Goal: Information Seeking & Learning: Learn about a topic

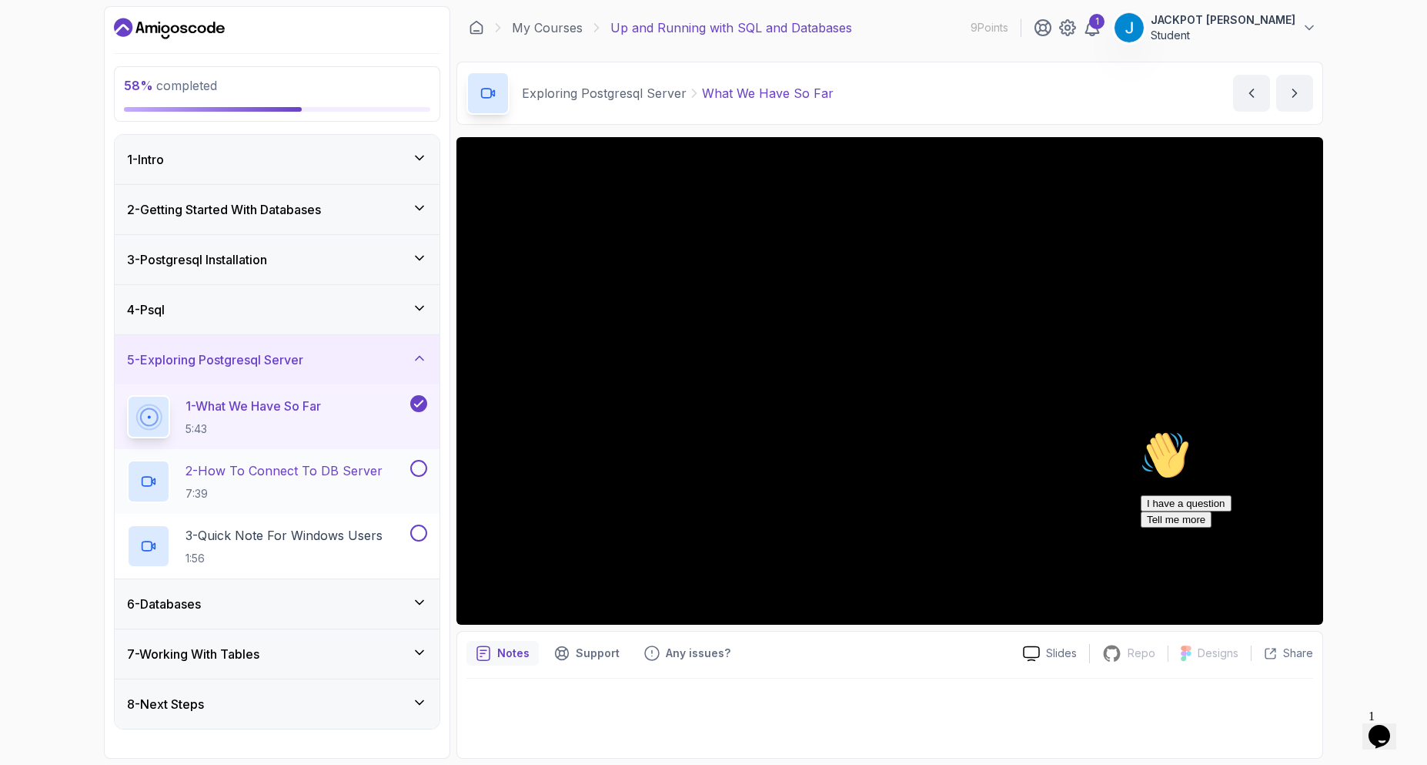
click at [328, 467] on p "2 - How To Connect To DB Server" at bounding box center [284, 470] width 197 height 18
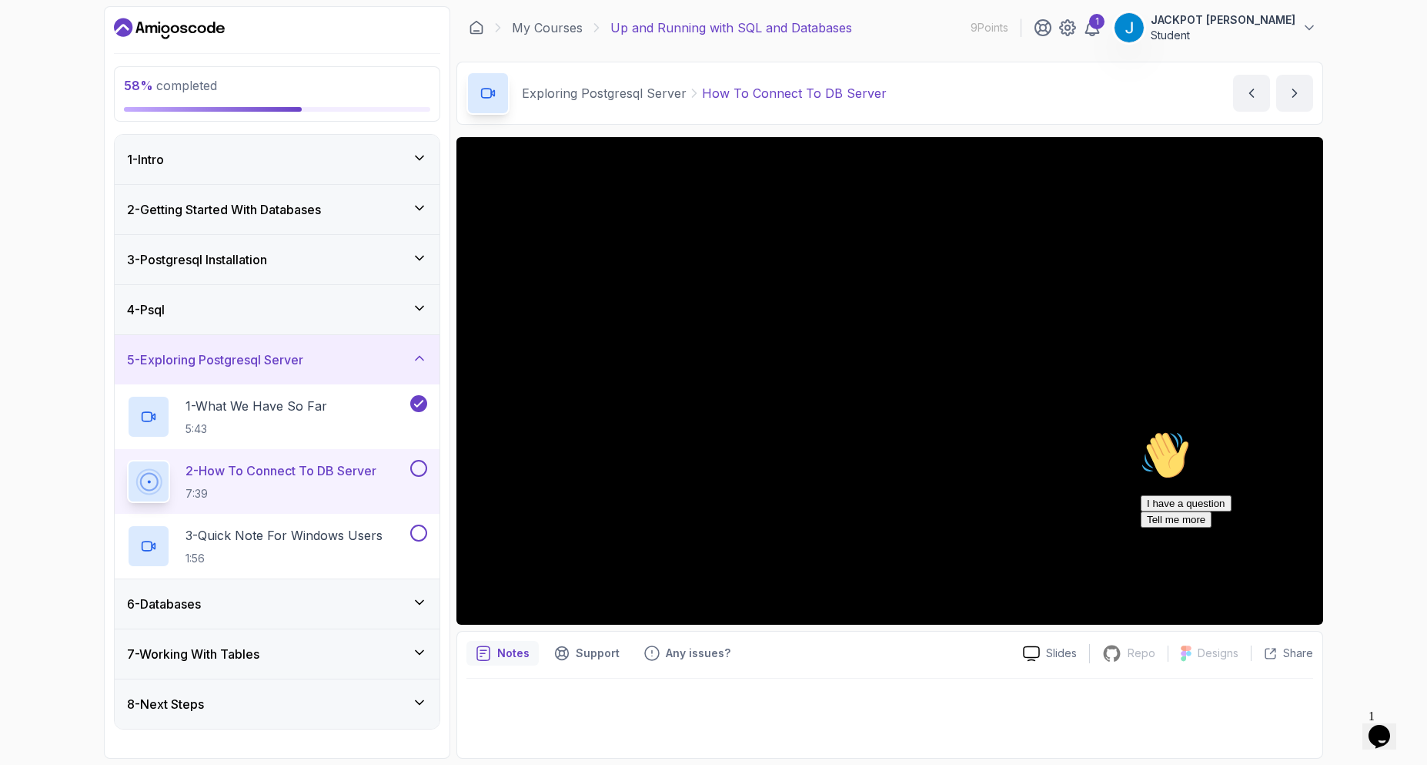
click at [127, 460] on button "2 - How To Connect To DB Server 7:39" at bounding box center [277, 481] width 300 height 43
click at [1361, 173] on div "58 % completed 1 - Intro 2 - Getting Started With Databases 3 - Postgresql Inst…" at bounding box center [713, 382] width 1427 height 765
click at [1414, 257] on div "58 % completed 1 - Intro 2 - Getting Started With Databases 3 - Postgresql Inst…" at bounding box center [713, 382] width 1427 height 765
drag, startPoint x: 1394, startPoint y: 544, endPoint x: 2458, endPoint y: 970, distance: 1145.4
click at [1141, 430] on icon "Chat attention grabber" at bounding box center [1141, 430] width 0 height 0
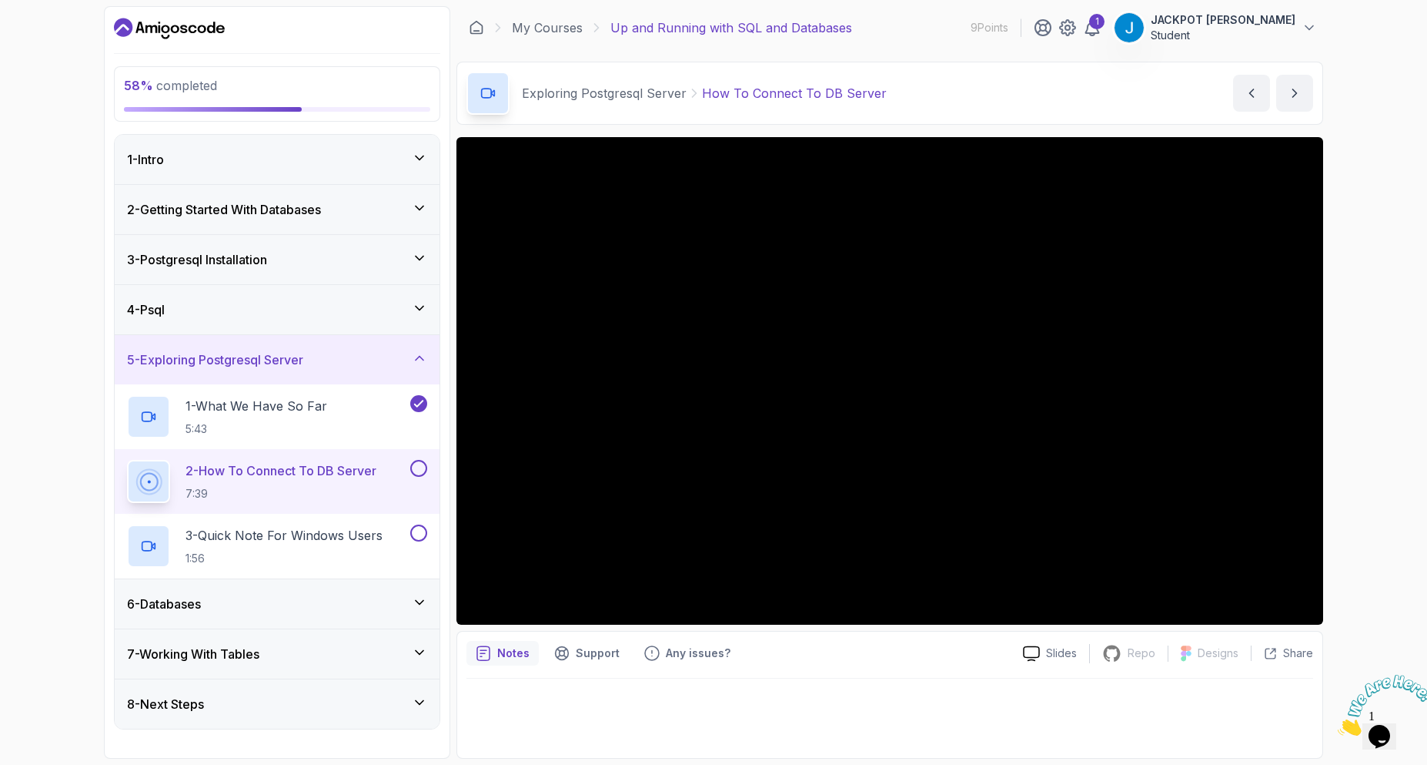
click at [425, 477] on button "2 - How To Connect To DB Server 7:39" at bounding box center [277, 481] width 300 height 43
click at [423, 469] on button at bounding box center [418, 468] width 17 height 17
click at [364, 541] on p "3 - Quick Note For Windows Users" at bounding box center [284, 535] width 197 height 18
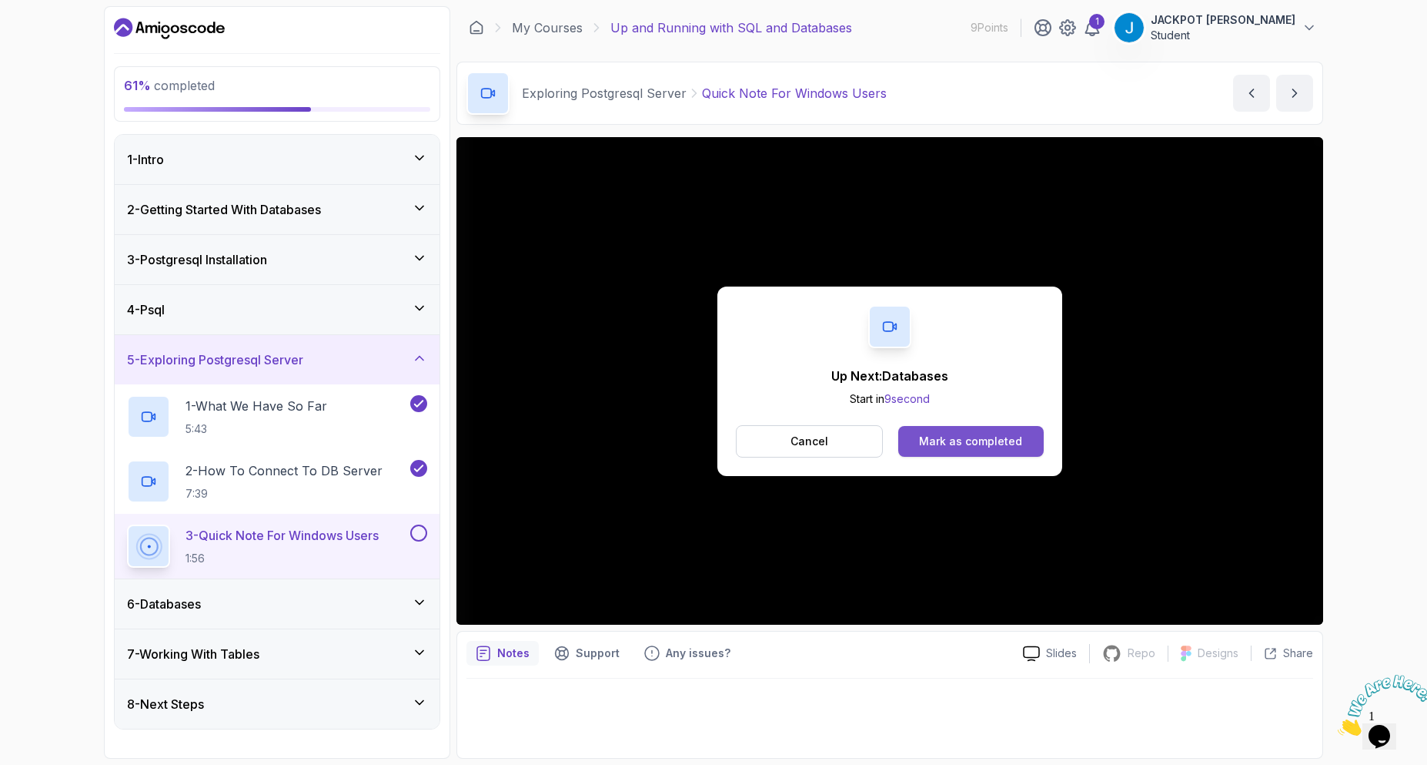
click at [940, 443] on div "Mark as completed" at bounding box center [970, 440] width 103 height 15
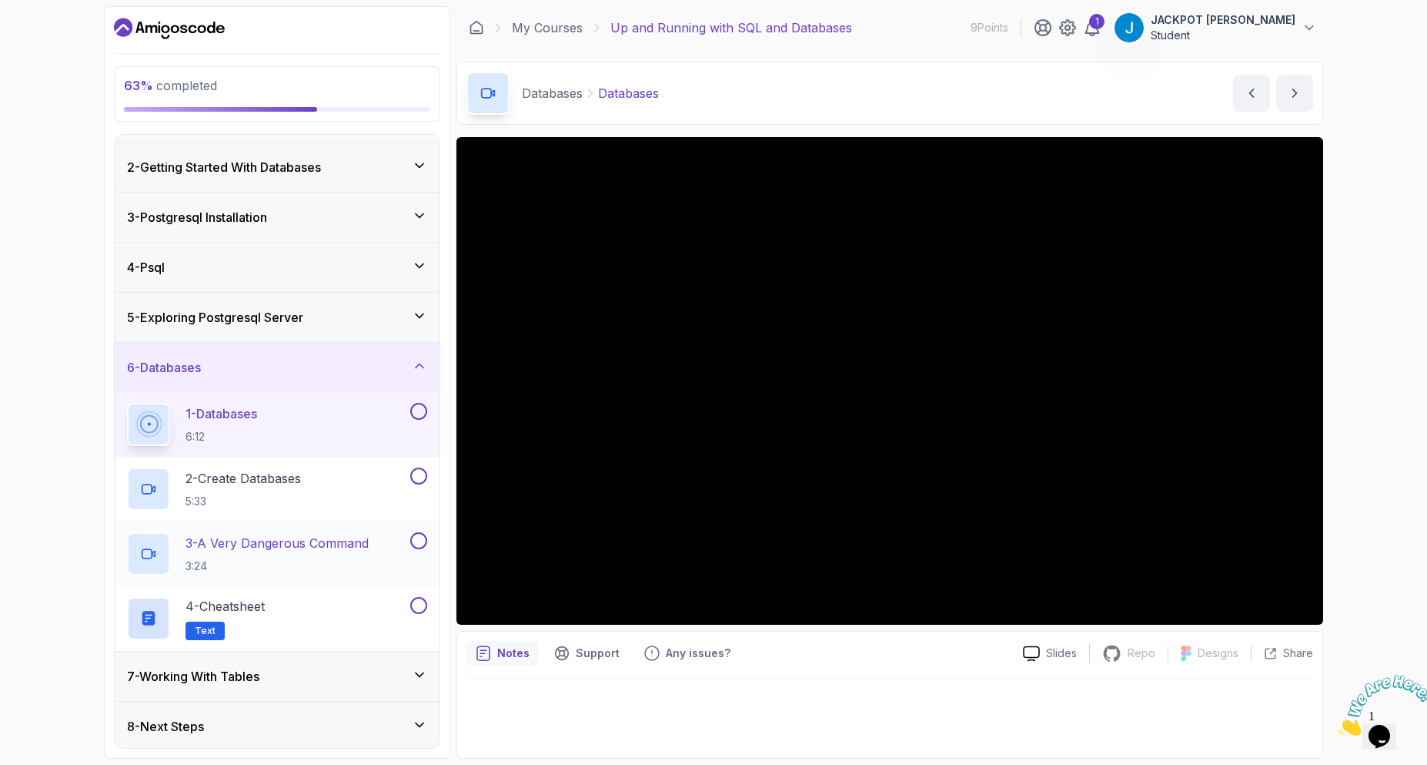
scroll to position [45, 0]
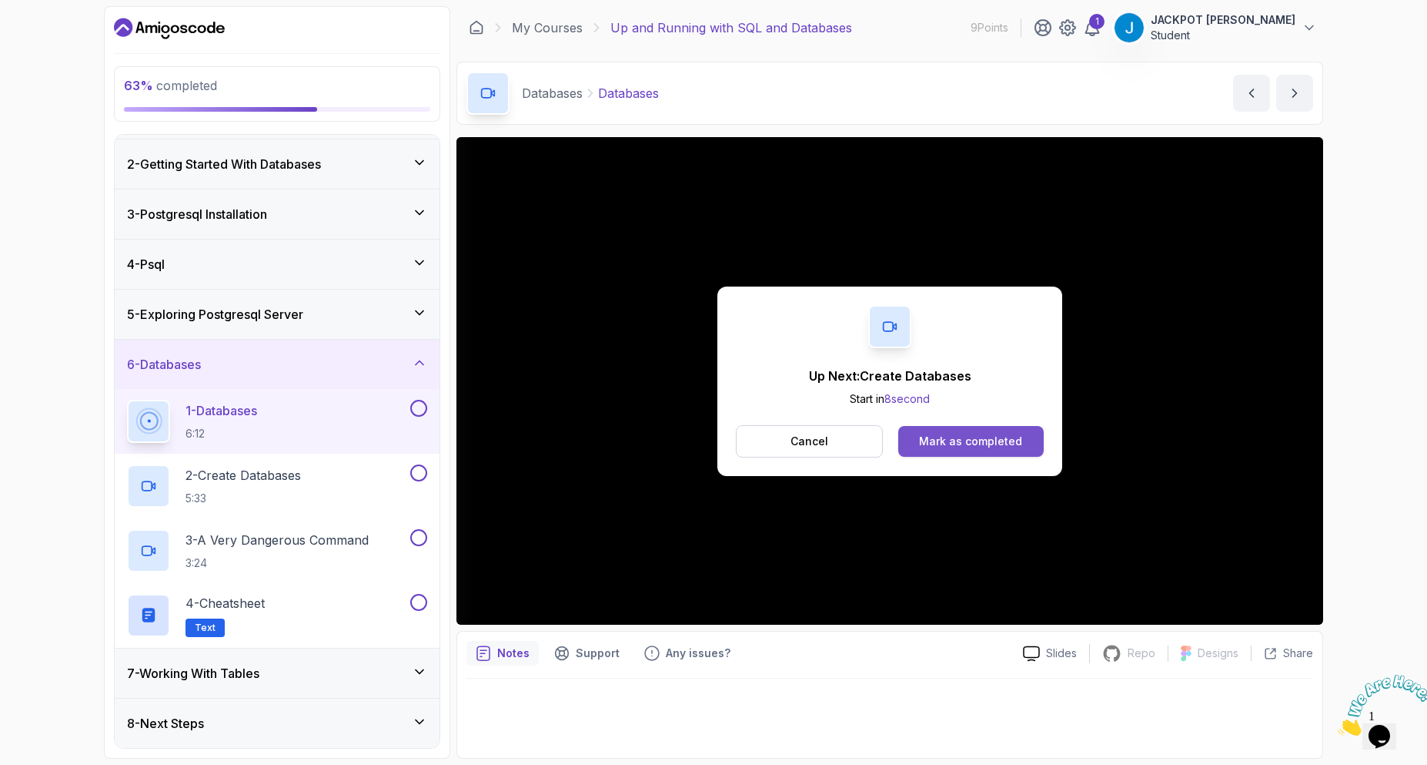
click at [1009, 443] on div "Mark as completed" at bounding box center [970, 440] width 103 height 15
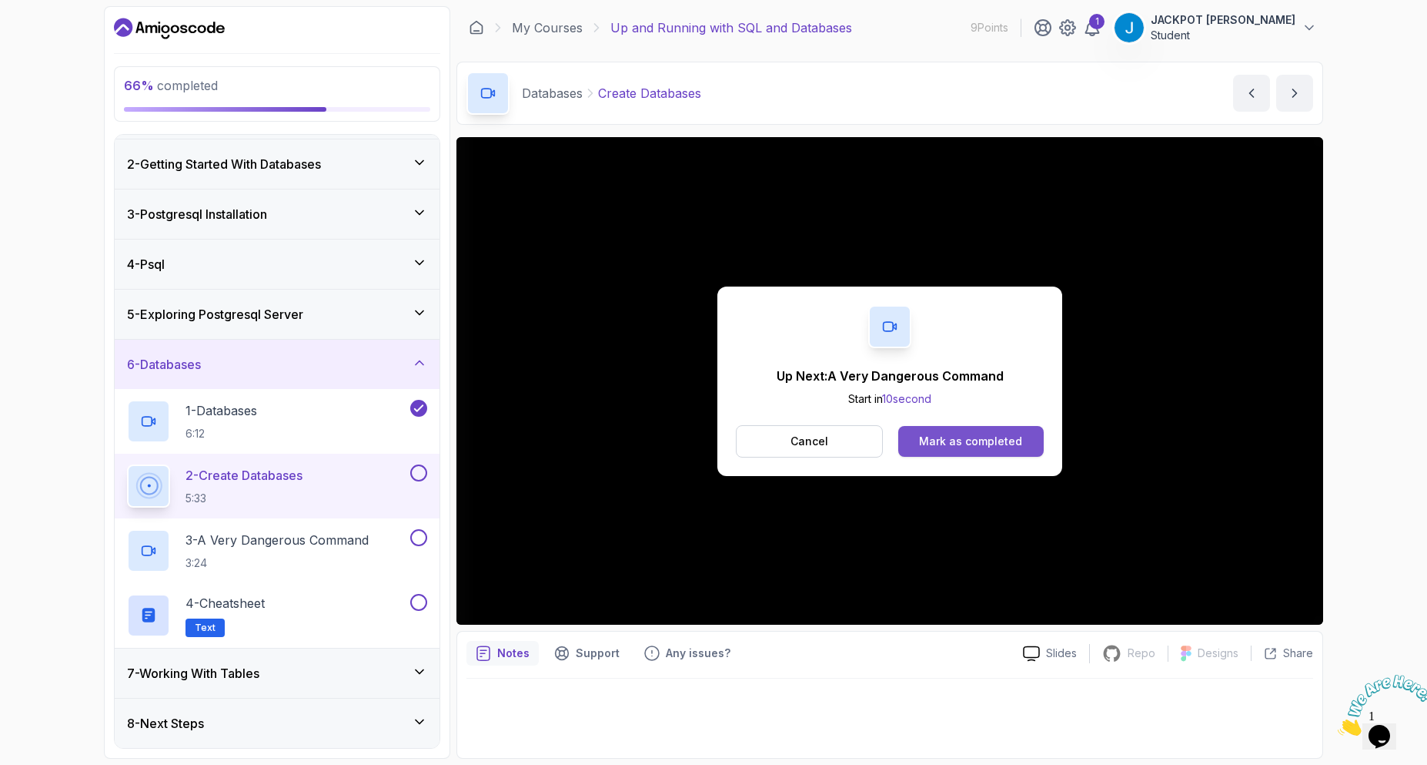
click at [1006, 449] on button "Mark as completed" at bounding box center [972, 441] width 146 height 31
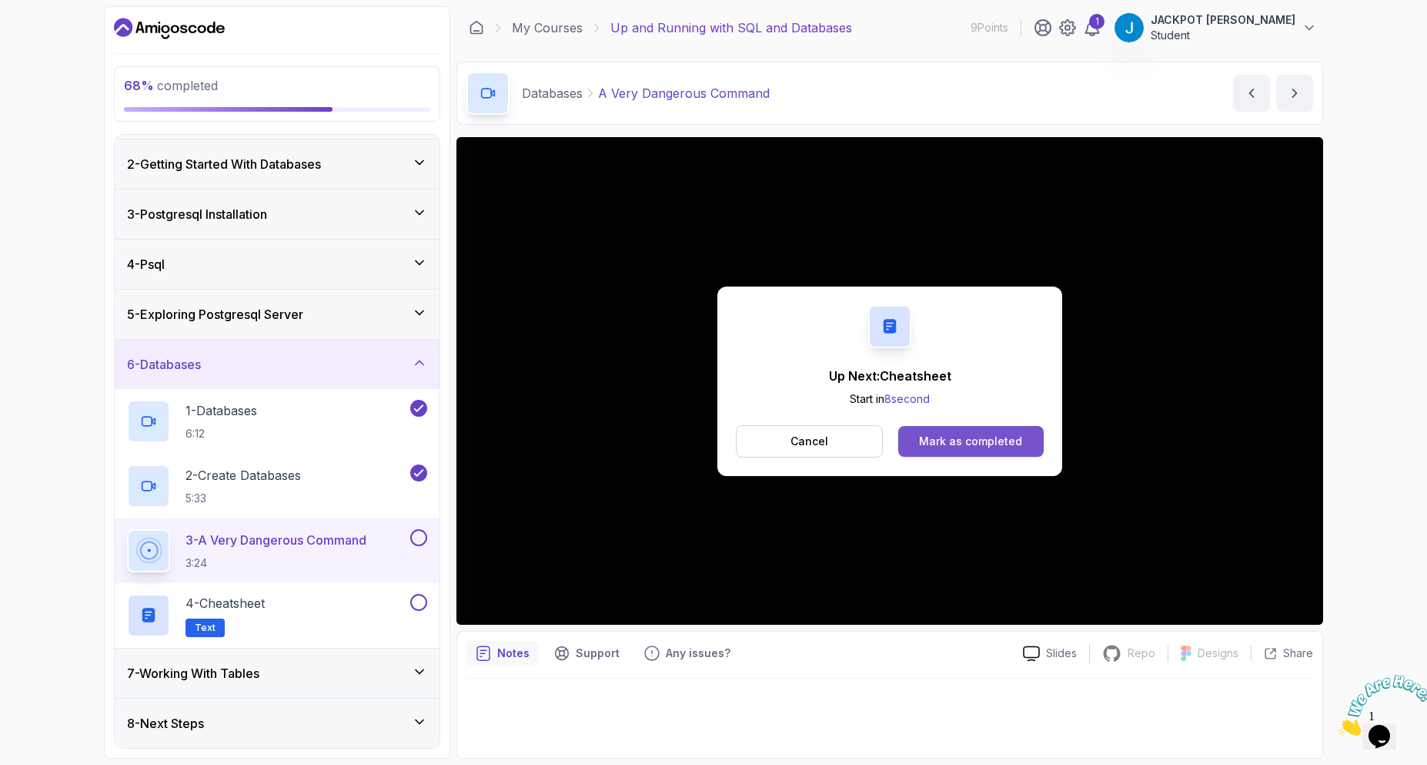
click at [996, 446] on div "Mark as completed" at bounding box center [970, 440] width 103 height 15
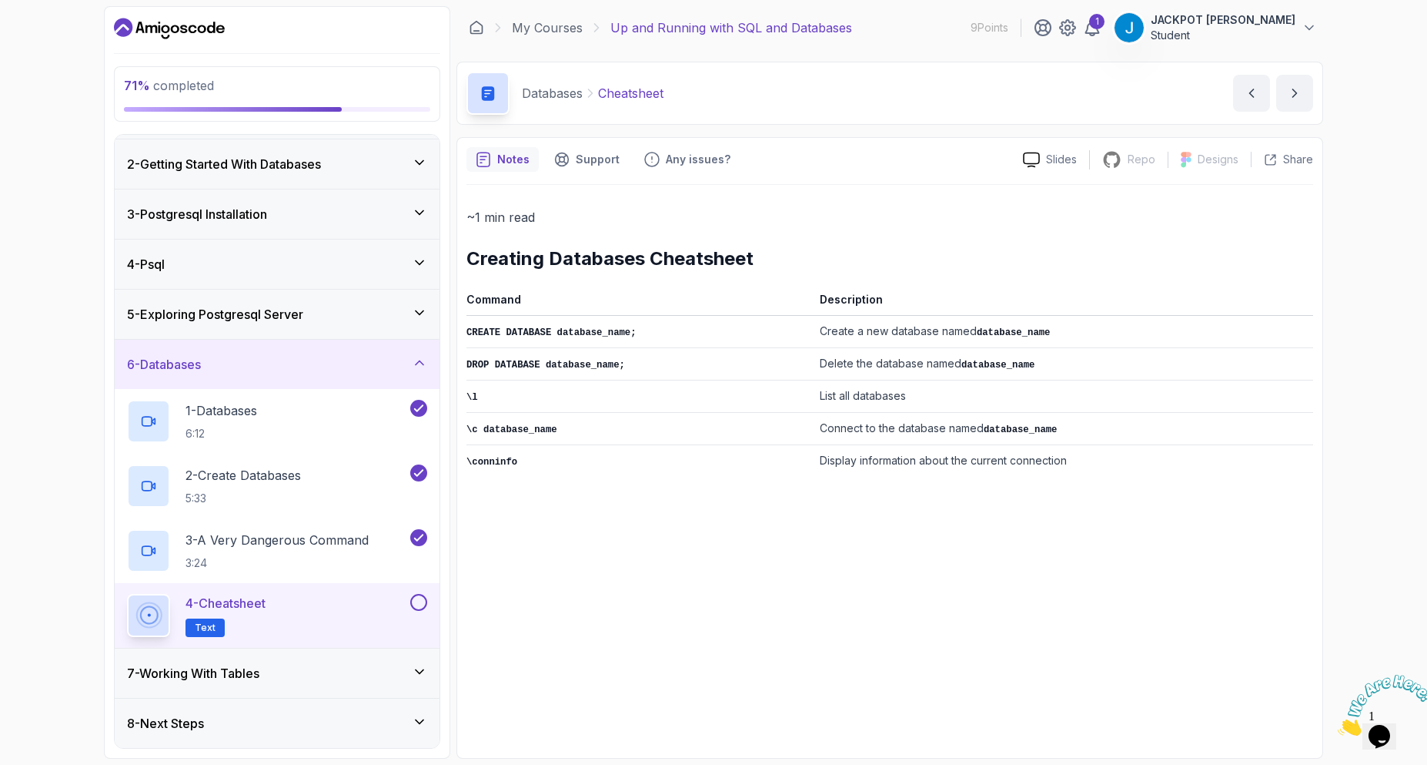
click at [422, 599] on button at bounding box center [418, 602] width 17 height 17
click at [420, 680] on div "7 - Working With Tables" at bounding box center [277, 673] width 300 height 18
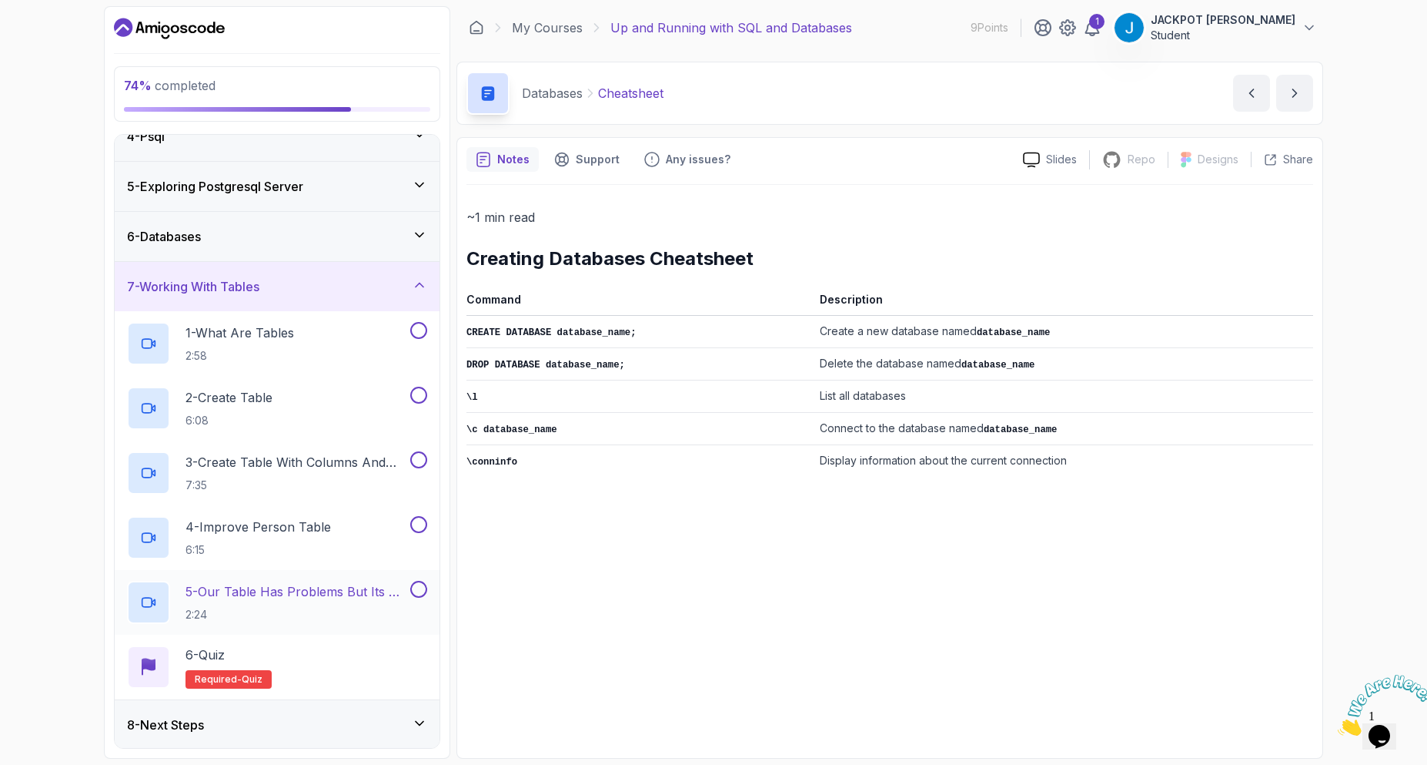
scroll to position [175, 0]
click at [386, 728] on div "8 - Next Steps" at bounding box center [277, 723] width 300 height 18
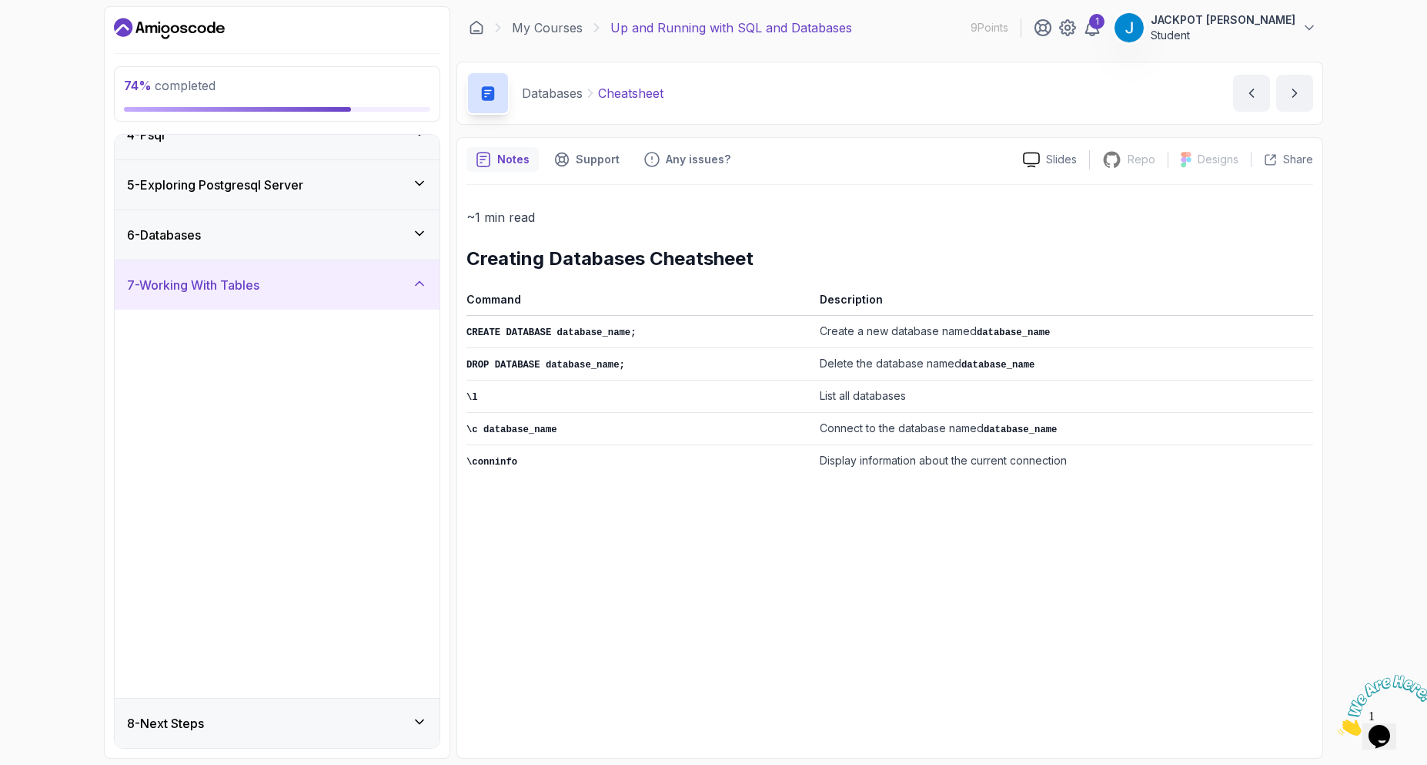
scroll to position [0, 0]
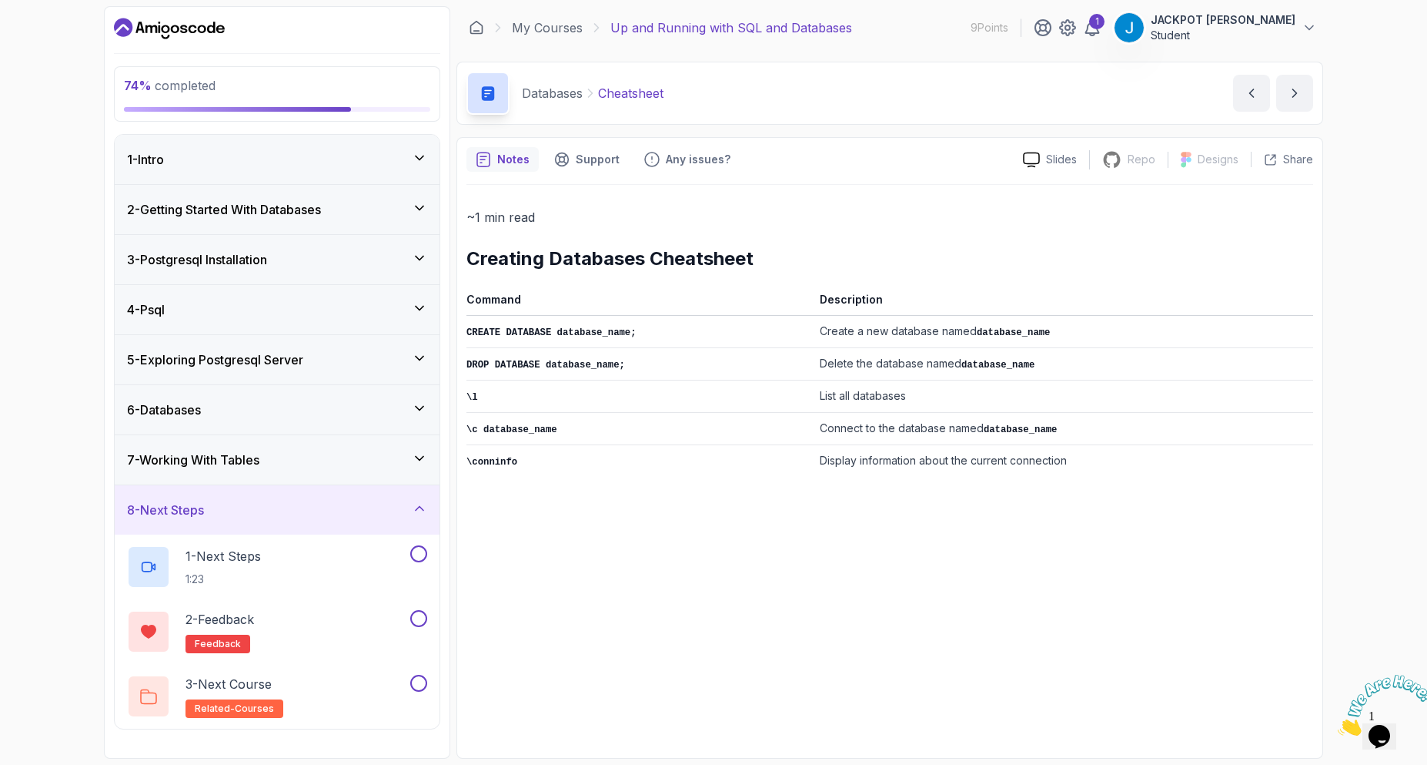
click at [397, 507] on div "8 - Next Steps" at bounding box center [277, 509] width 300 height 18
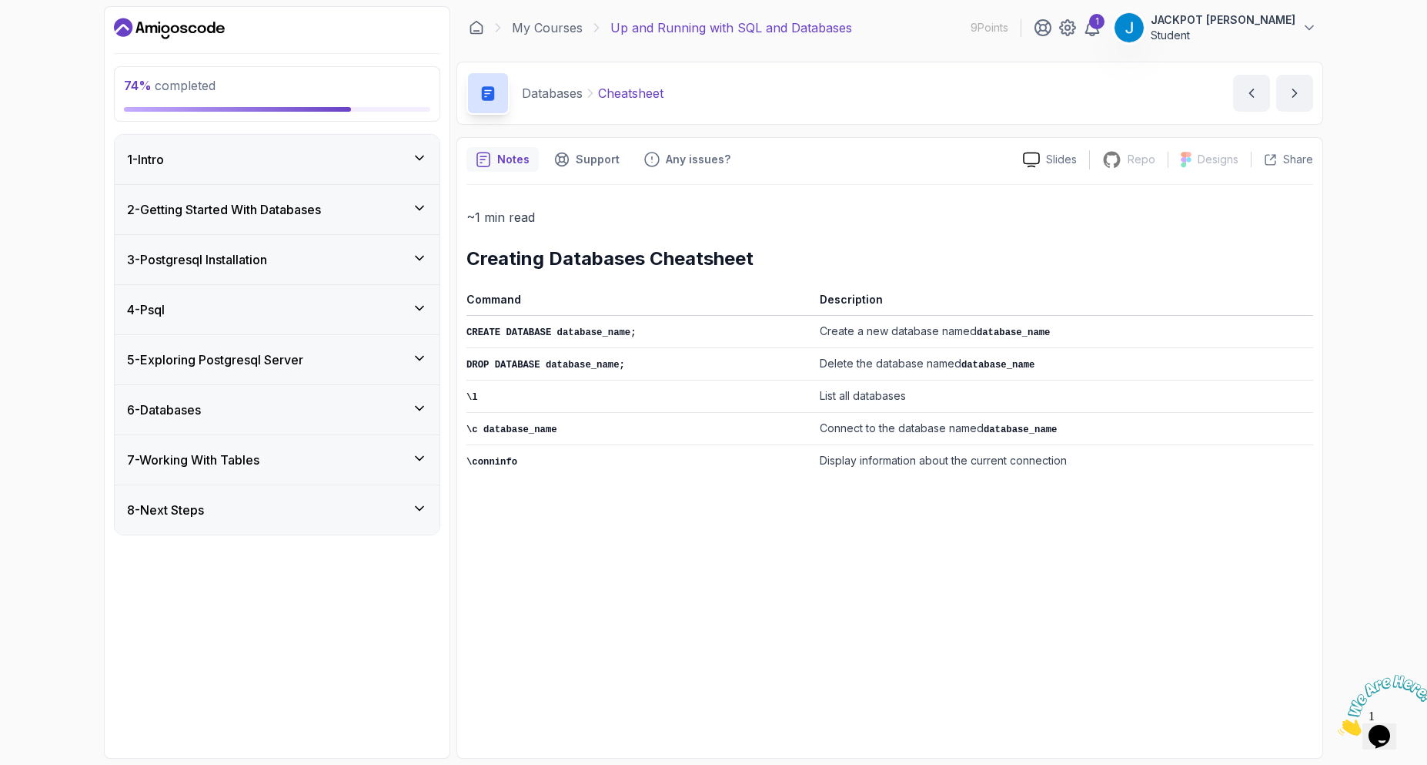
click at [393, 454] on div "7 - Working With Tables" at bounding box center [277, 459] width 300 height 18
